Goal: Navigation & Orientation: Find specific page/section

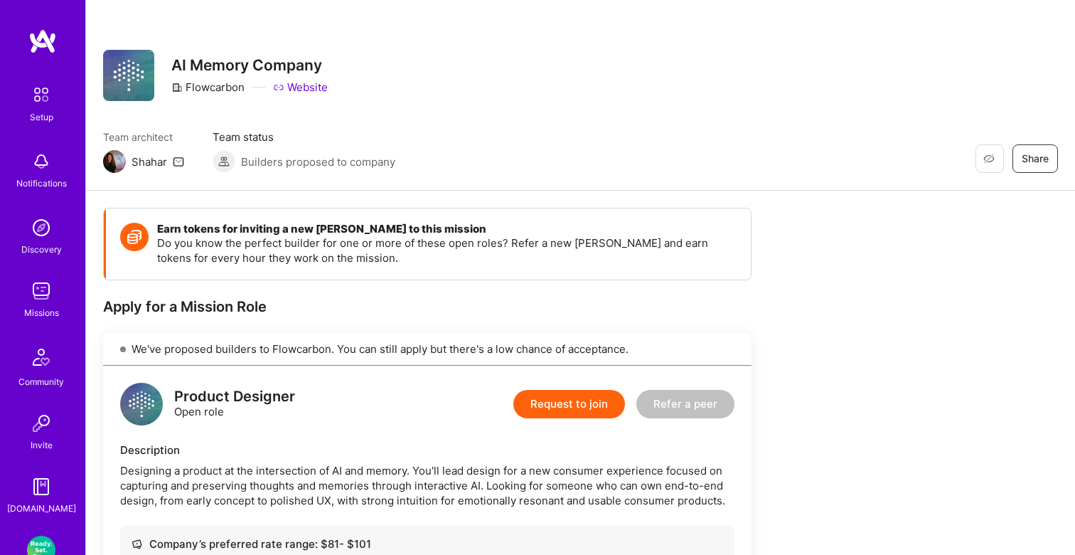
click at [606, 92] on div "Restore Not Interested Share AI Memory Company Flowcarbon Website" at bounding box center [580, 75] width 955 height 51
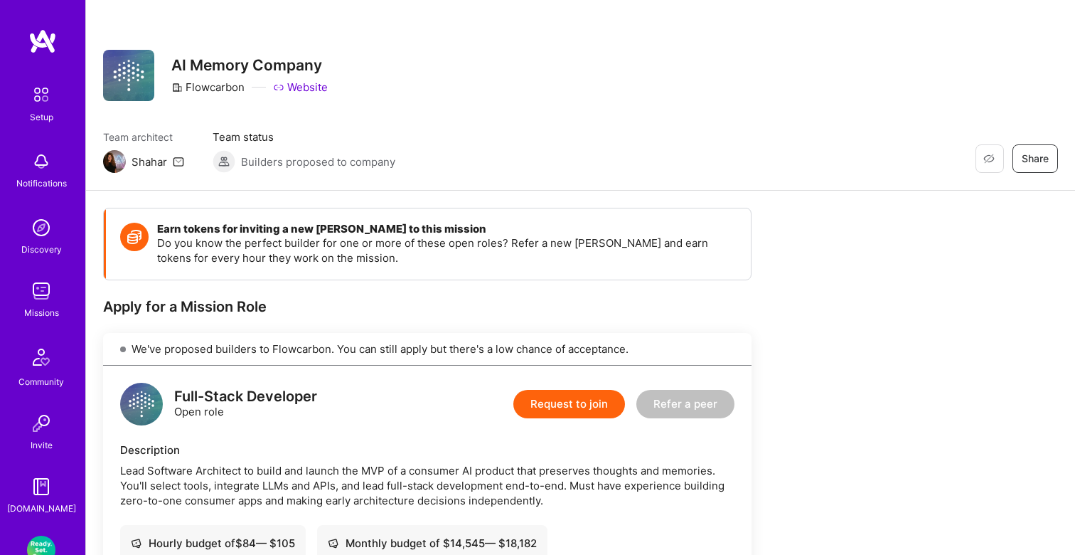
click at [45, 299] on img at bounding box center [41, 291] width 28 height 28
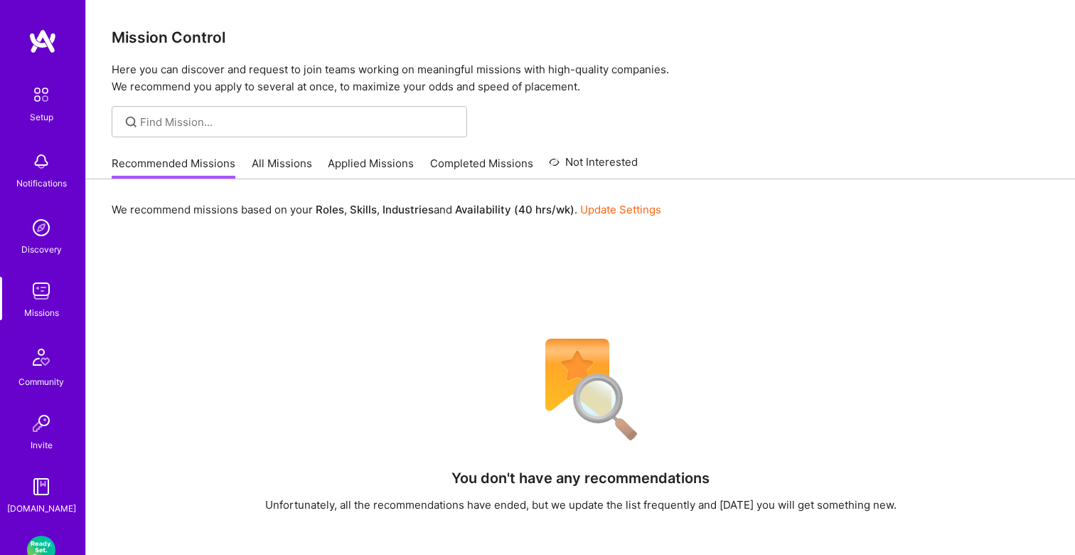
click at [278, 161] on link "All Missions" at bounding box center [282, 167] width 60 height 23
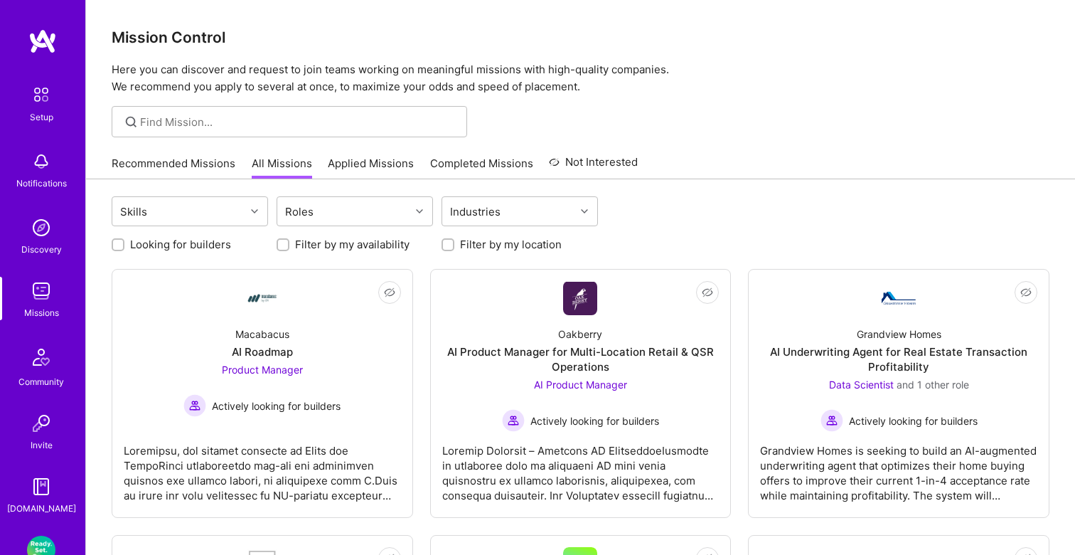
click at [188, 160] on link "Recommended Missions" at bounding box center [174, 167] width 124 height 23
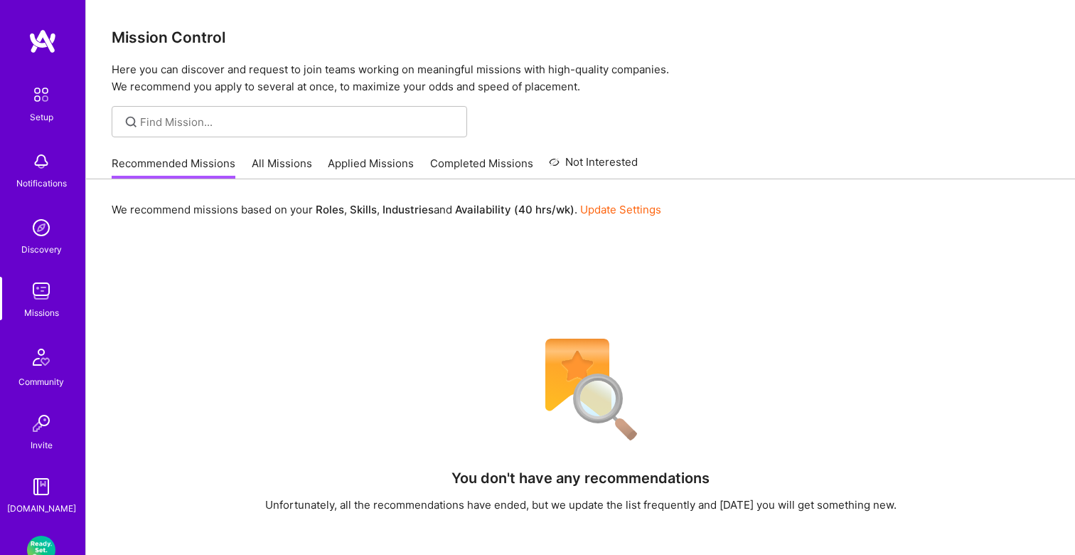
click at [287, 161] on link "All Missions" at bounding box center [282, 167] width 60 height 23
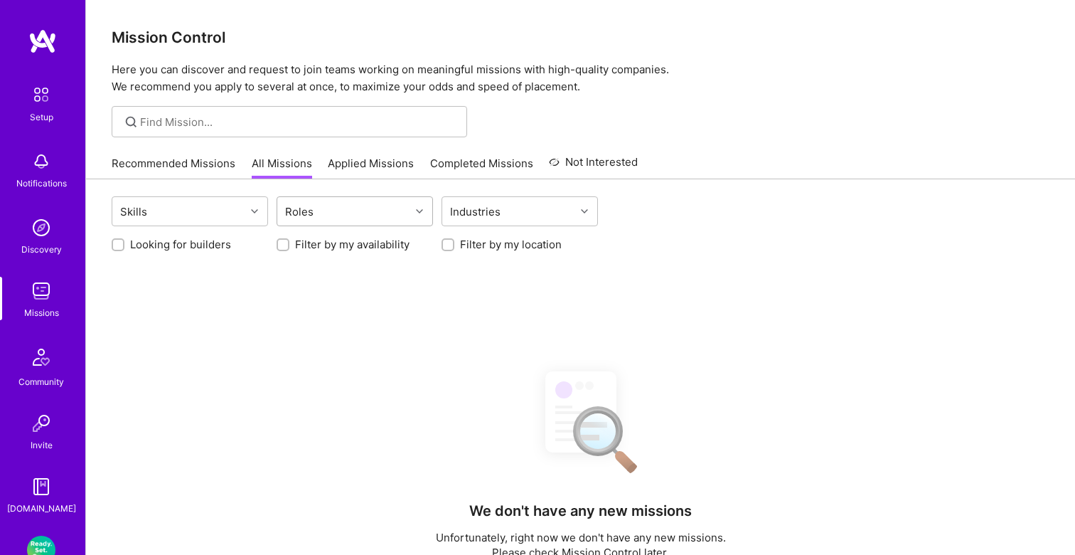
click at [330, 208] on div "Roles" at bounding box center [343, 211] width 133 height 28
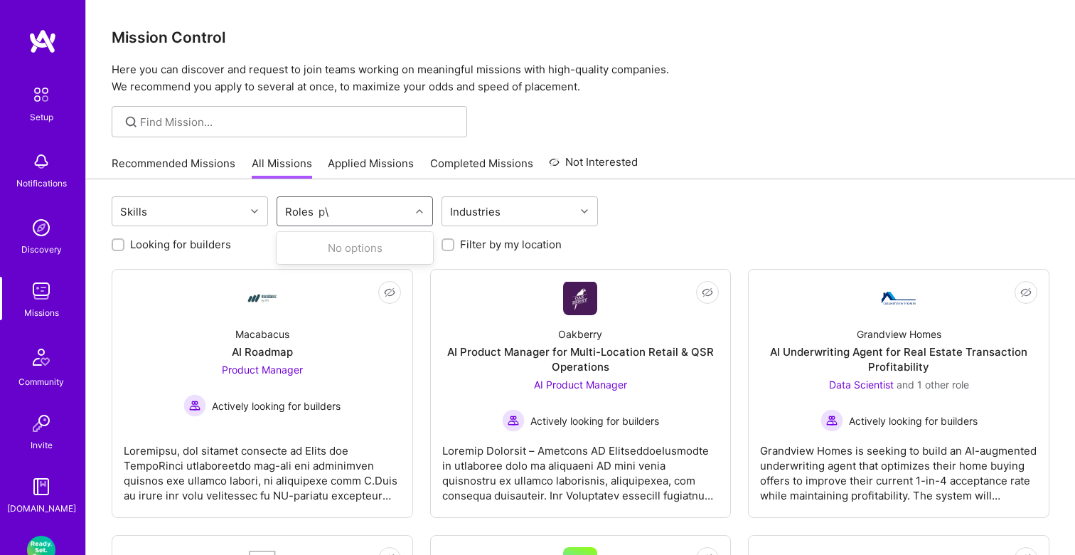
type input "p"
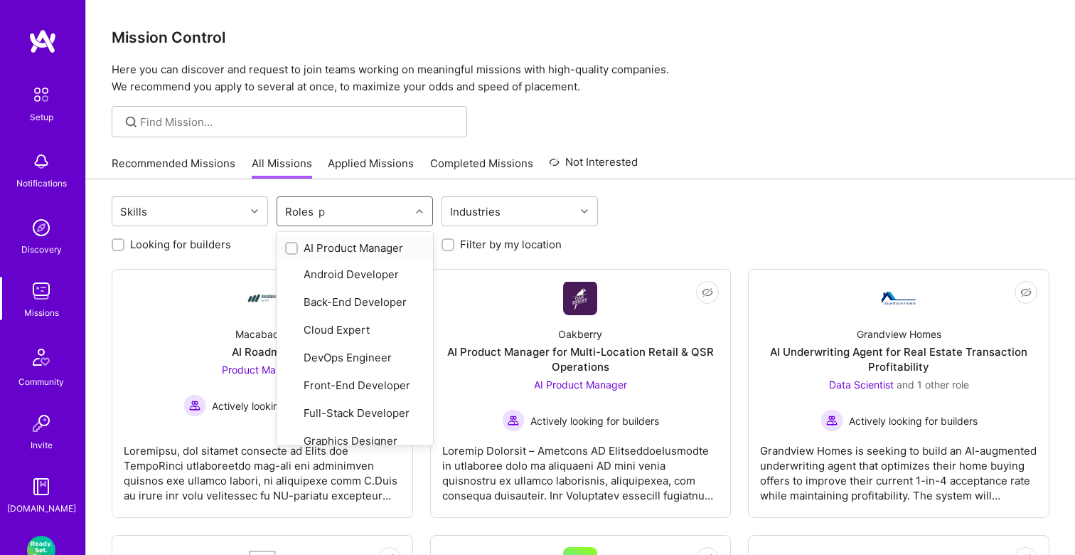
type input "pr"
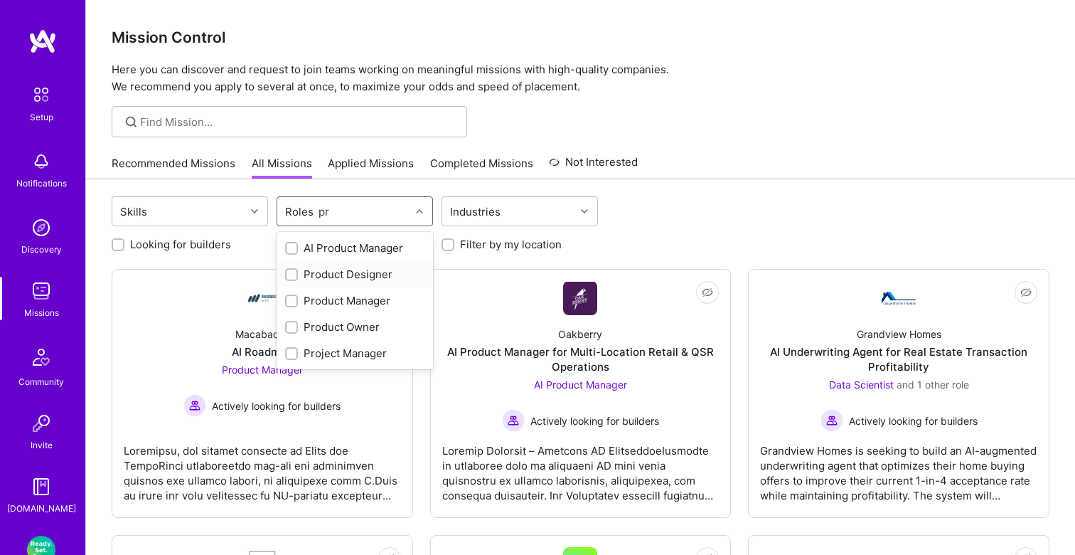
click at [326, 272] on div "Product Designer" at bounding box center [354, 274] width 139 height 15
checkbox input "true"
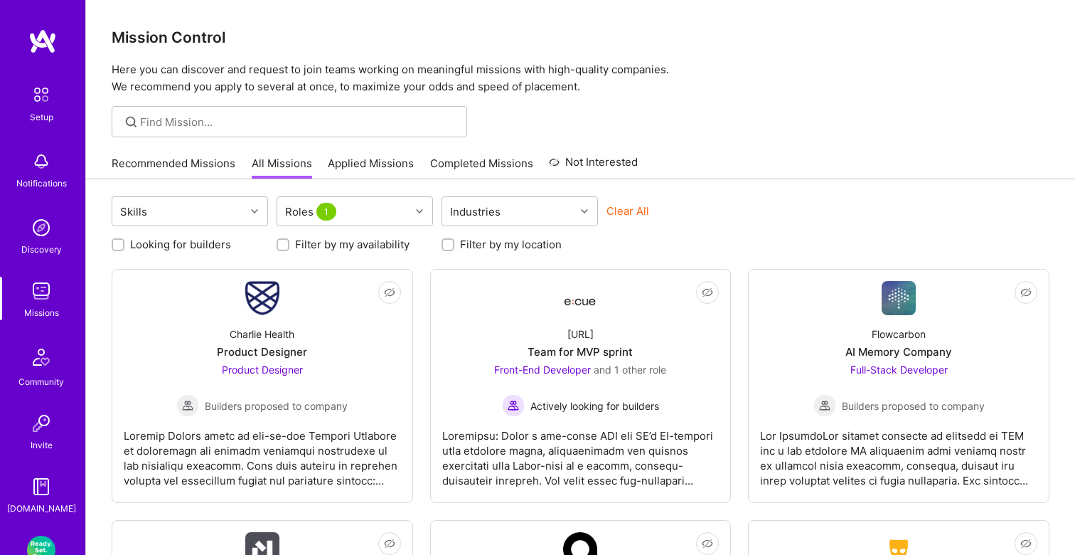
click at [732, 153] on div "Recommended Missions All Missions Applied Missions Completed Missions Not Inter…" at bounding box center [581, 163] width 938 height 31
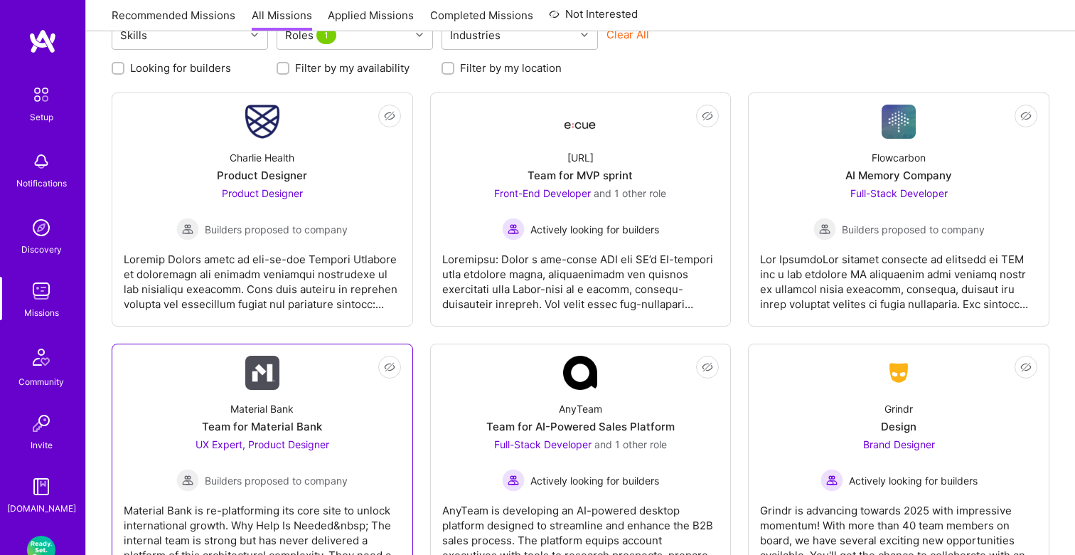
scroll to position [175, 0]
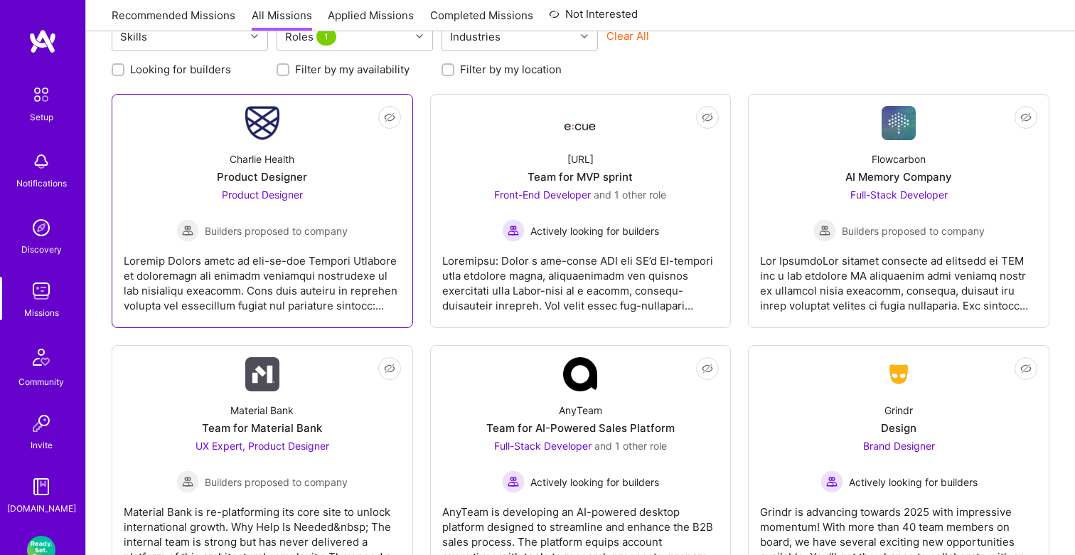
click at [363, 235] on div "Charlie Health Product Designer Product Designer Builders proposed to company" at bounding box center [262, 191] width 277 height 102
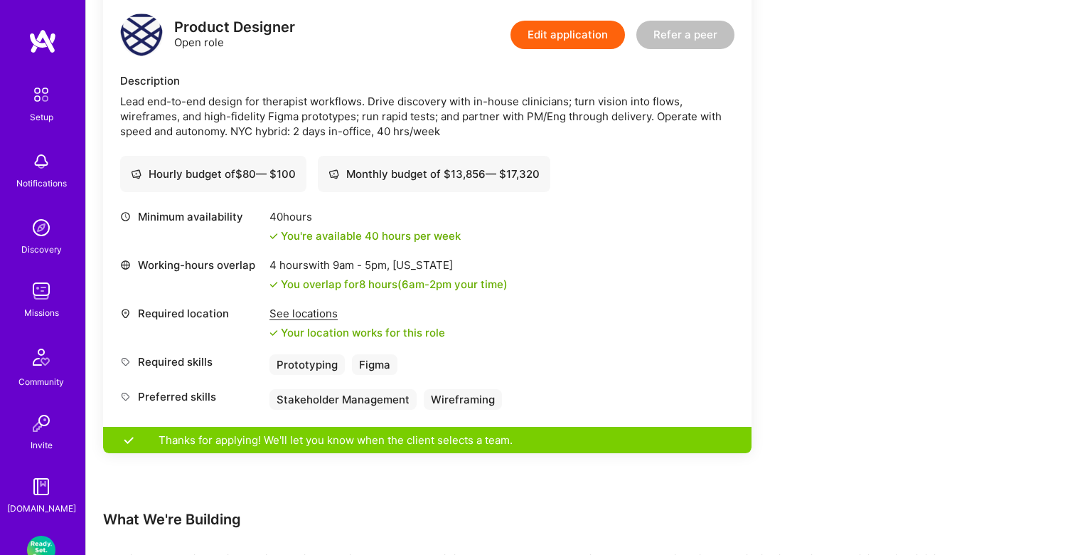
scroll to position [269, 0]
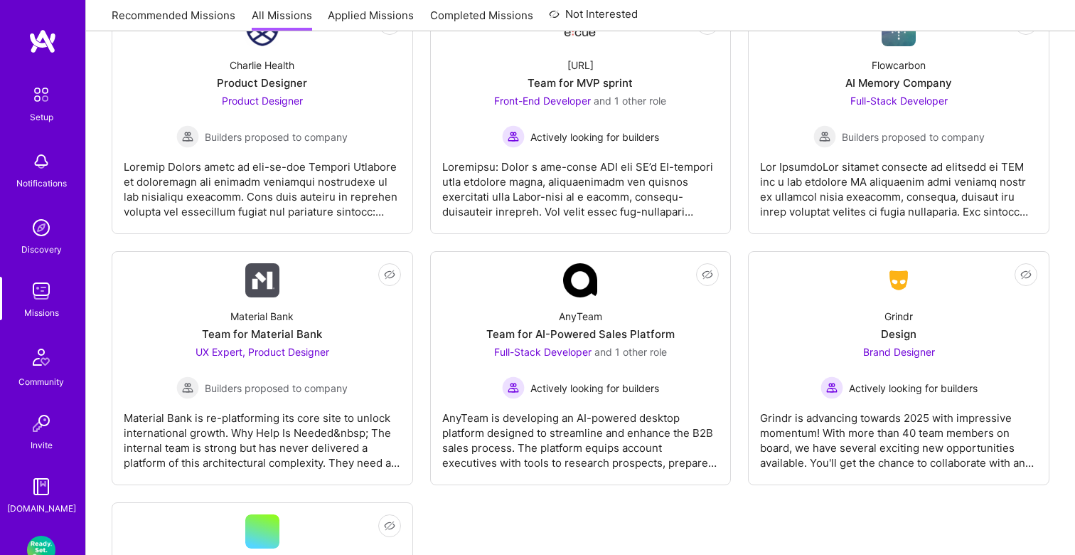
scroll to position [175, 0]
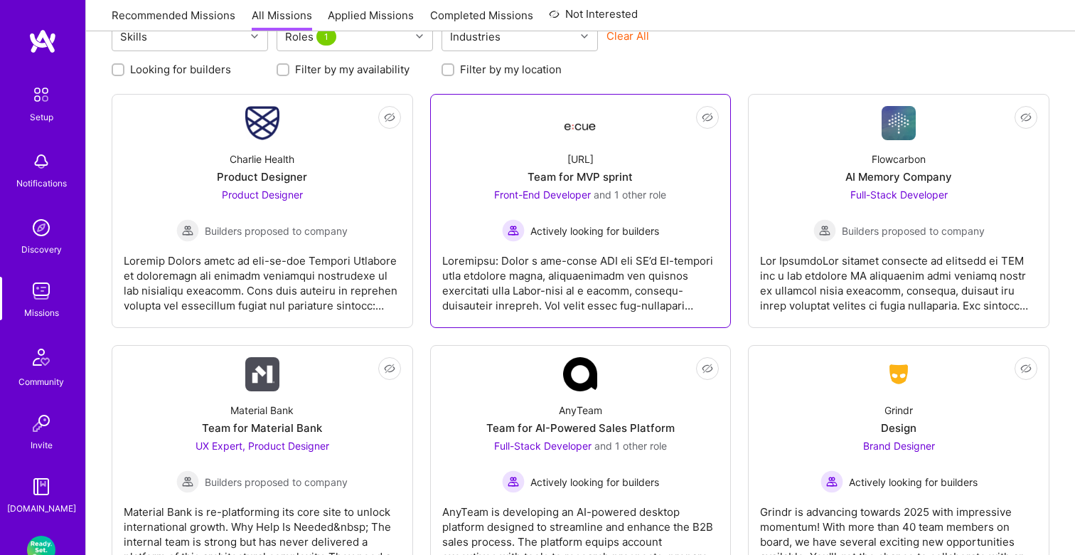
click at [485, 281] on div at bounding box center [580, 277] width 277 height 71
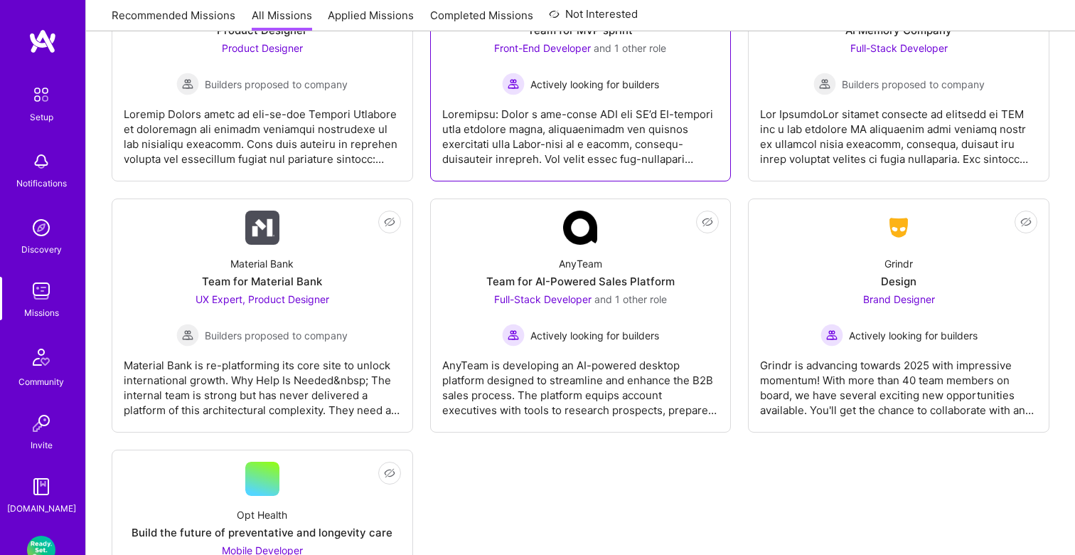
scroll to position [349, 0]
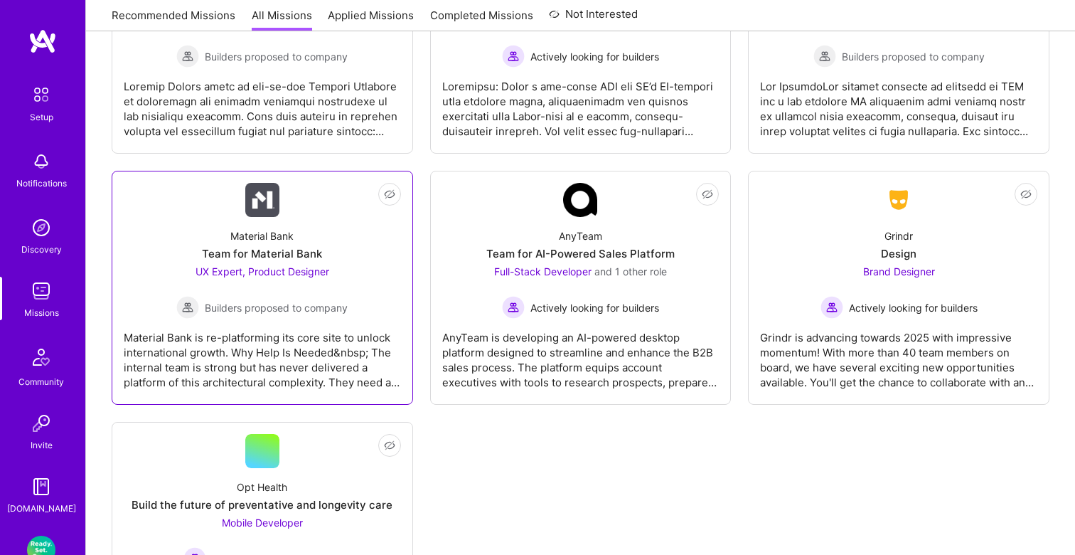
click at [343, 335] on div "Material Bank is re-platforming its core site to unlock international growth. W…" at bounding box center [262, 354] width 277 height 71
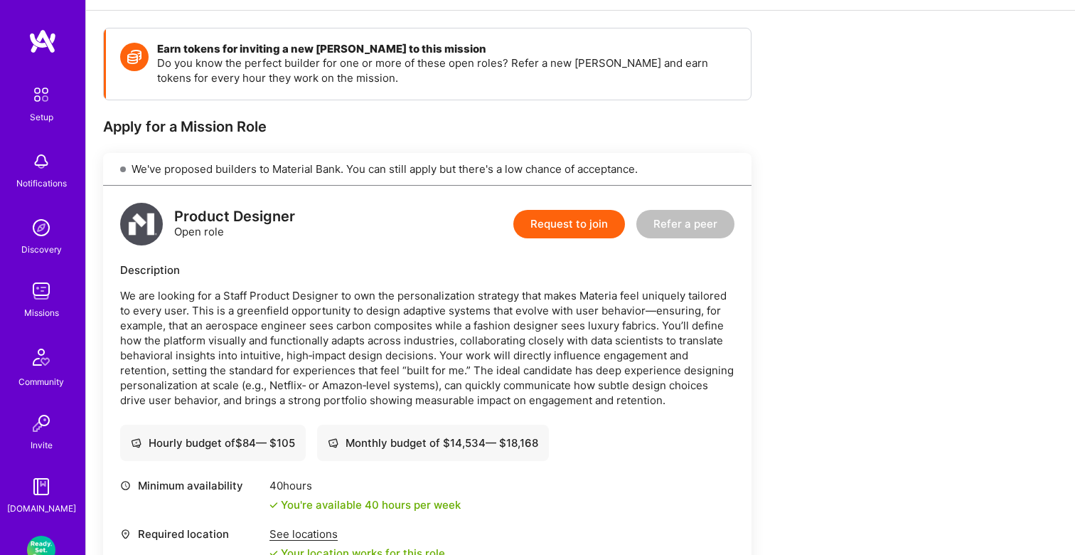
scroll to position [110, 0]
